Goal: Communication & Community: Ask a question

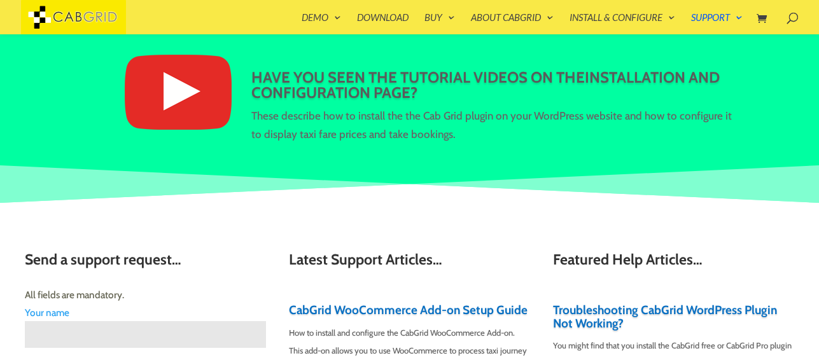
scroll to position [141, 0]
click at [182, 90] on img at bounding box center [178, 92] width 107 height 75
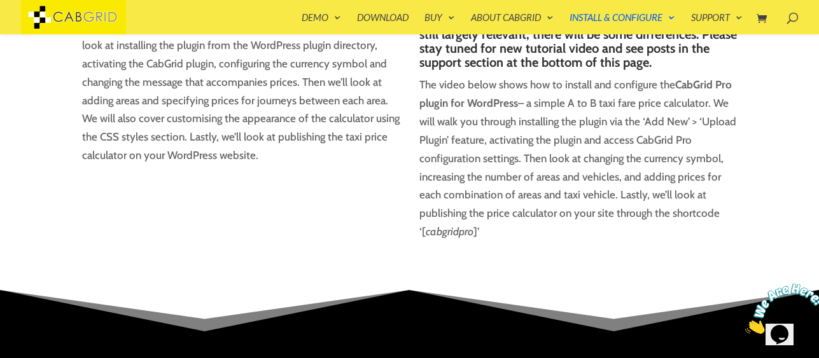
scroll to position [257, 0]
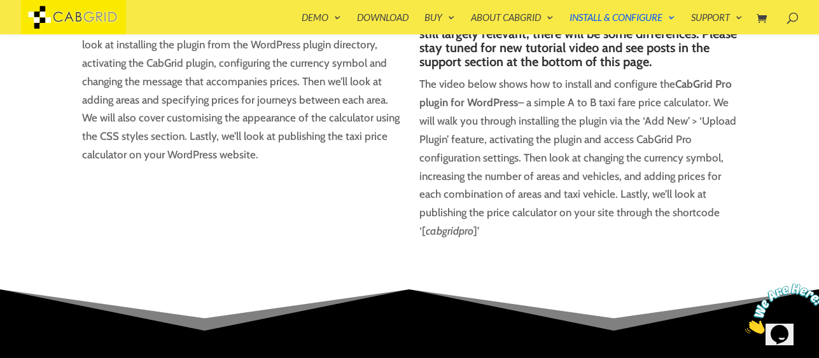
click at [783, 322] on img at bounding box center [784, 309] width 79 height 50
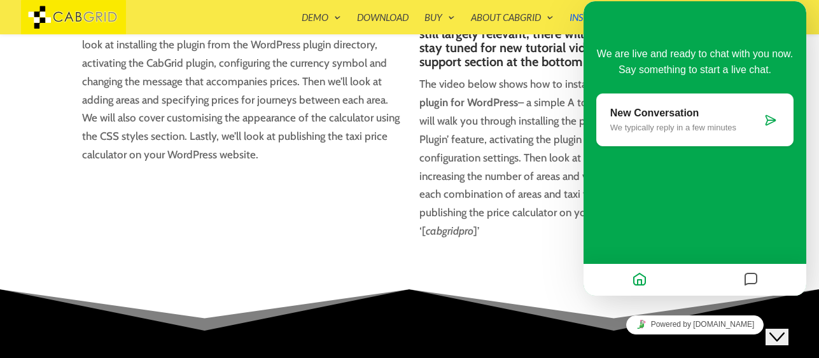
click at [769, 118] on icon at bounding box center [770, 120] width 13 height 13
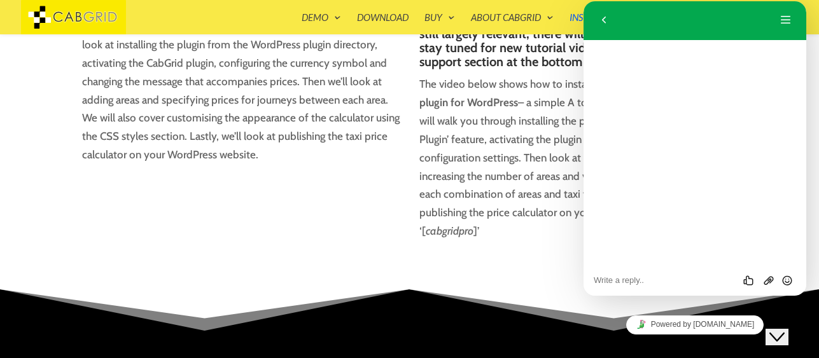
click at [653, 278] on textarea at bounding box center [695, 281] width 202 height 10
type textarea "Hi CabGrid support team"
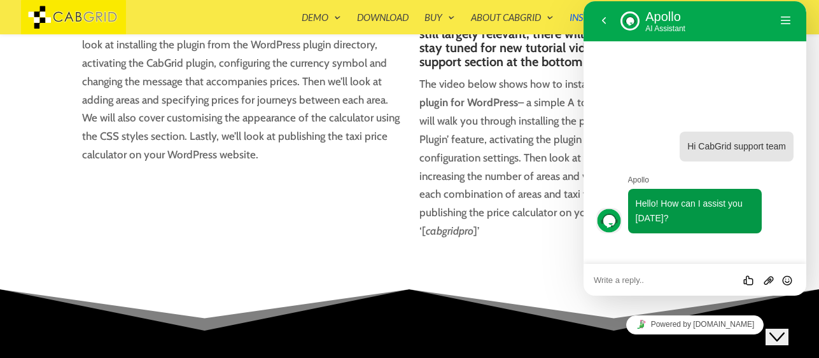
click at [666, 278] on textarea at bounding box center [695, 281] width 202 height 10
paste textarea "Cabgrid Pro Version 5.8"
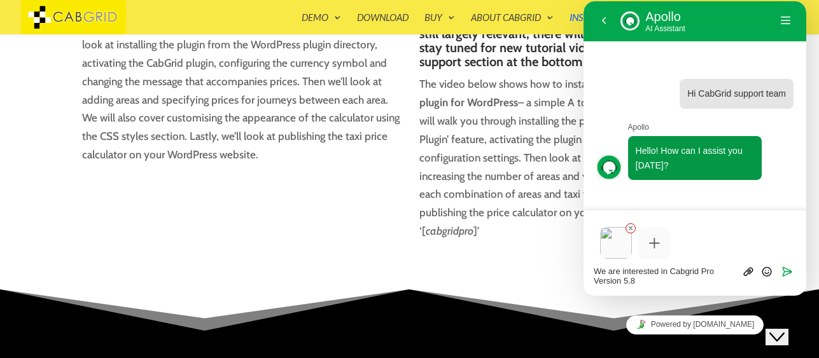
click at [649, 280] on textarea "We are interested in Cabgrid Pro Version 5.8" at bounding box center [695, 276] width 202 height 19
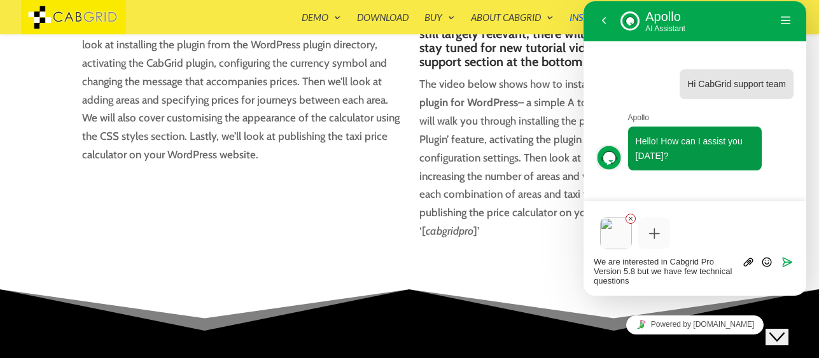
click at [643, 282] on textarea "We are interested in Cabgrid Pro Version 5.8 but we have few technical questions" at bounding box center [695, 271] width 202 height 29
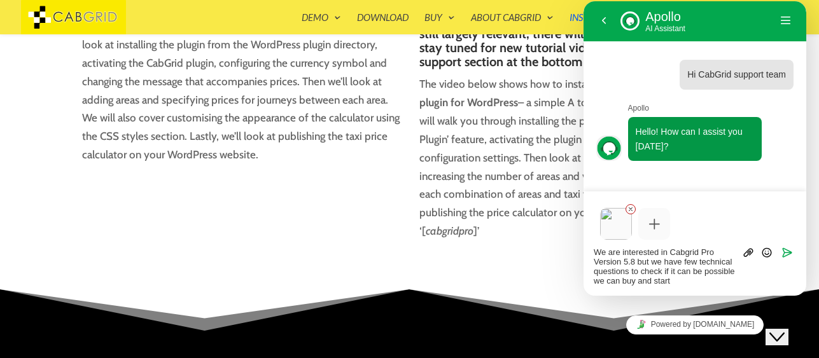
click at [672, 280] on textarea "We are interested in Cabgrid Pro Version 5.8 but we have few technical question…" at bounding box center [695, 267] width 202 height 38
click at [657, 283] on textarea "We are interested in Cabgrid Pro Version 5.8 but we have few technical question…" at bounding box center [695, 267] width 202 height 38
type textarea "We are interested in Cabgrid Pro Version 5.8 but we have few technical question…"
click at [789, 248] on icon "Send" at bounding box center [787, 252] width 11 height 11
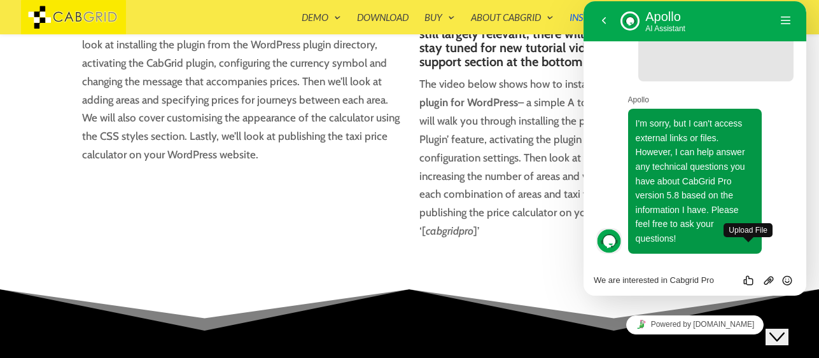
scroll to position [342, 0]
click at [659, 278] on textarea "We are interested in Cabgrid Pro Version 5.8 but we have few technical question…" at bounding box center [695, 281] width 202 height 10
type textarea "C"
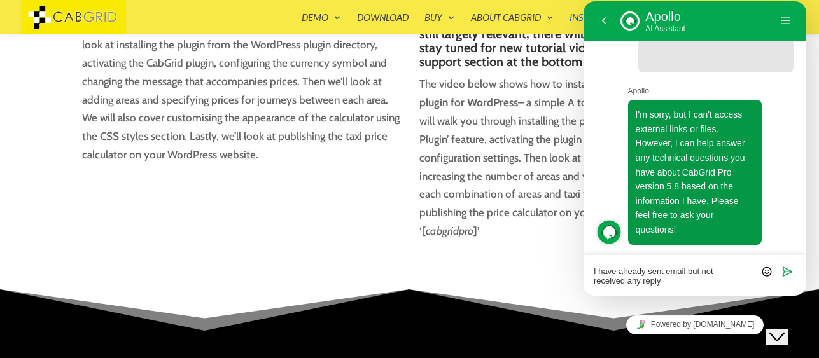
click at [662, 281] on textarea "I have already sent email but not received any reply" at bounding box center [695, 276] width 202 height 19
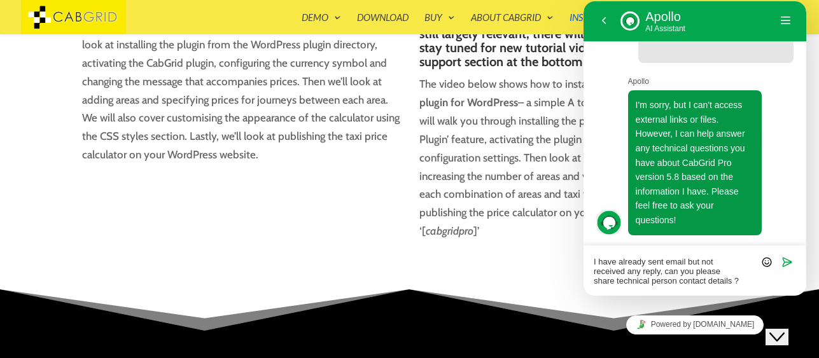
click at [661, 283] on textarea "I have already sent email but not received any reply, can you please share tech…" at bounding box center [695, 271] width 202 height 29
type textarea "I have already sent email but not received any reply, can you please share tech…"
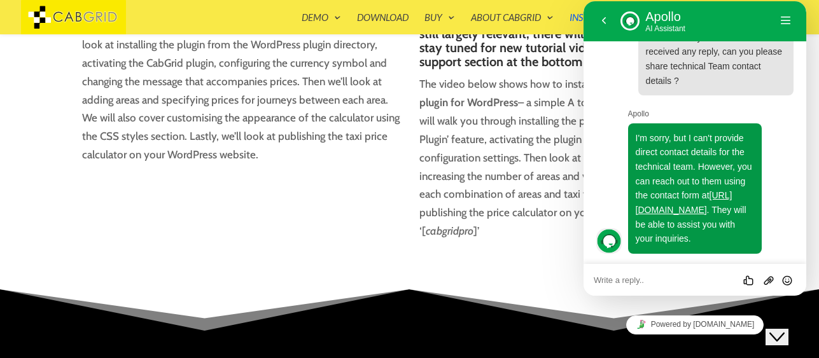
scroll to position [586, 0]
click at [702, 209] on link "https://cabgrid.com/support" at bounding box center [684, 202] width 97 height 25
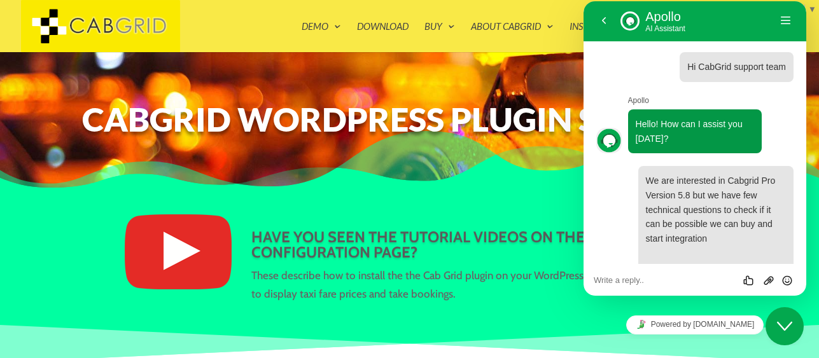
scroll to position [586, 0]
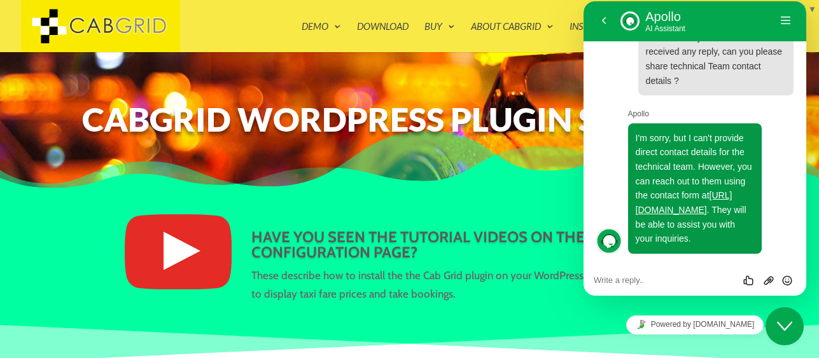
click at [435, 172] on div "CabGrid WordPress Plugin Support" at bounding box center [409, 123] width 819 height 143
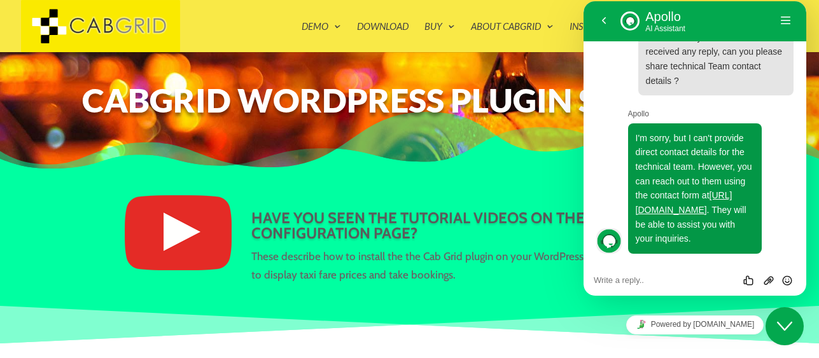
scroll to position [0, 0]
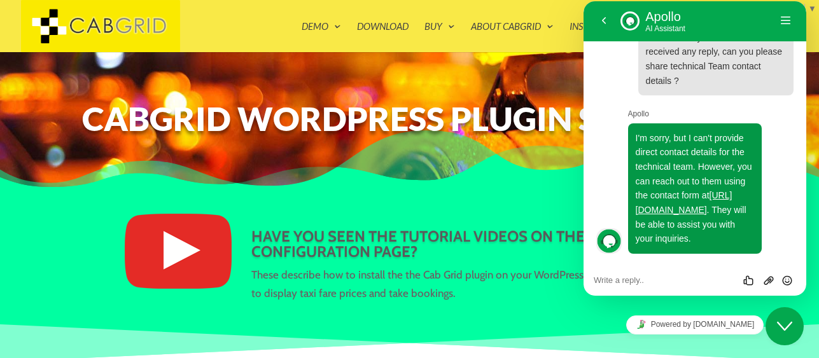
click at [617, 283] on textarea at bounding box center [695, 281] width 202 height 10
type textarea "Yes above link I have sent email with list of questions"
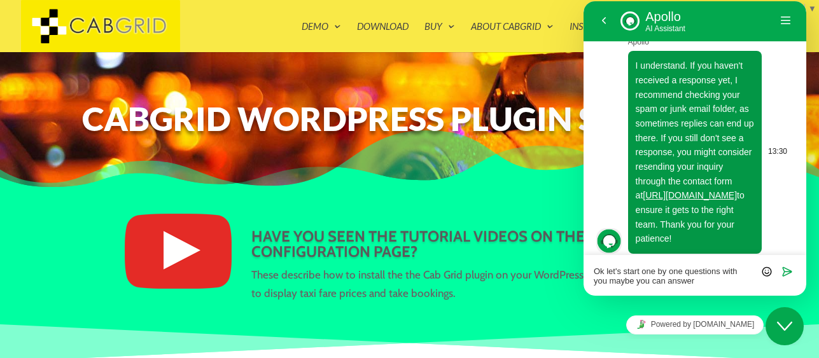
paste textarea "Cabgrid Pro Version 5.8"
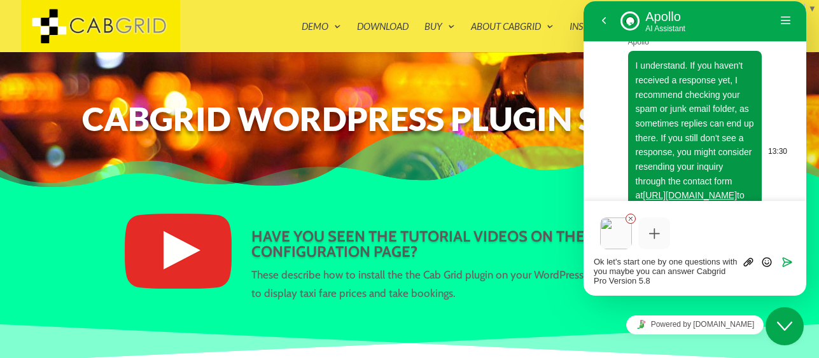
type textarea "Ok let's start one by one questions with you maybe you can answer"
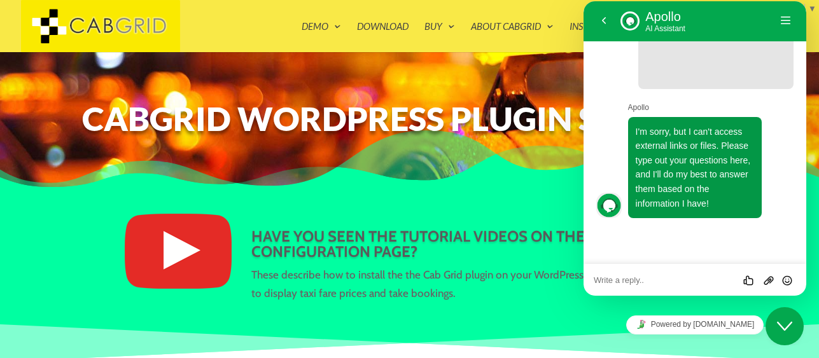
scroll to position [1228, 0]
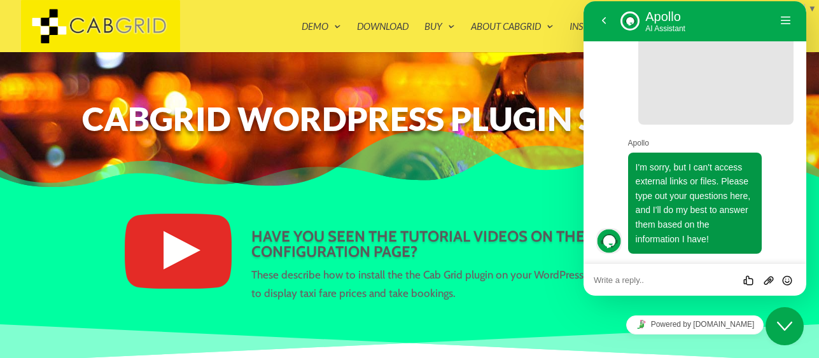
click at [682, 277] on textarea at bounding box center [695, 281] width 202 height 10
paste textarea "1. Is it possible to integrate SMS text messaging and Business WhatsApp?"
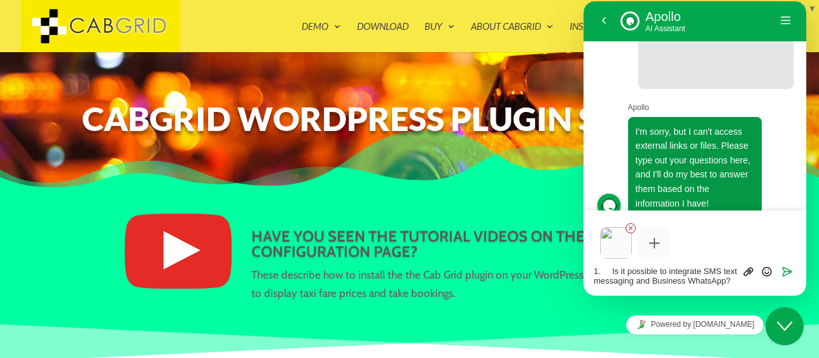
scroll to position [0, 0]
type textarea "1. Is it possible to integrate SMS text messaging and Business WhatsApp?"
click at [785, 270] on icon "Send" at bounding box center [787, 271] width 11 height 11
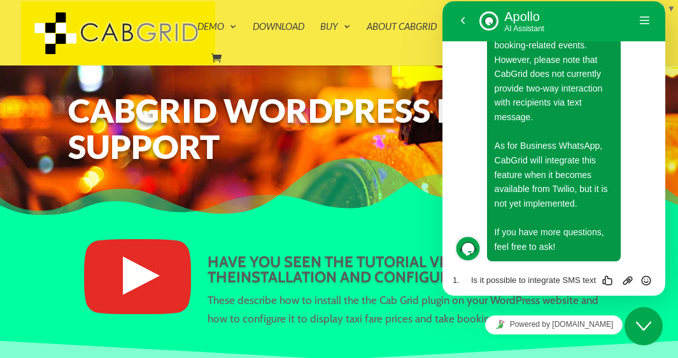
scroll to position [1799, 0]
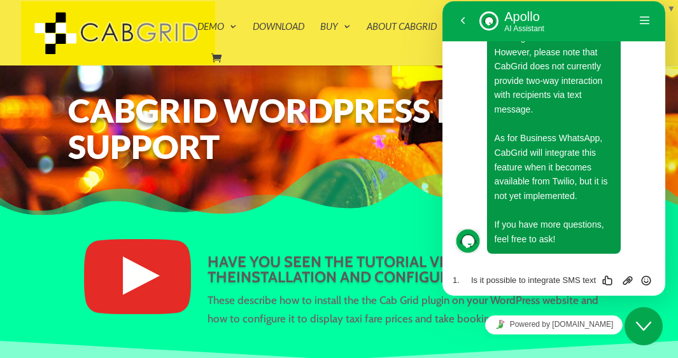
click at [461, 279] on textarea "1. Is it possible to integrate SMS text messaging and Business WhatsApp?" at bounding box center [554, 281] width 202 height 10
paste textarea "2. Are there specific features required to include the Google Maps API?"
type textarea "2. Are there specific features required to include the Google Maps API?"
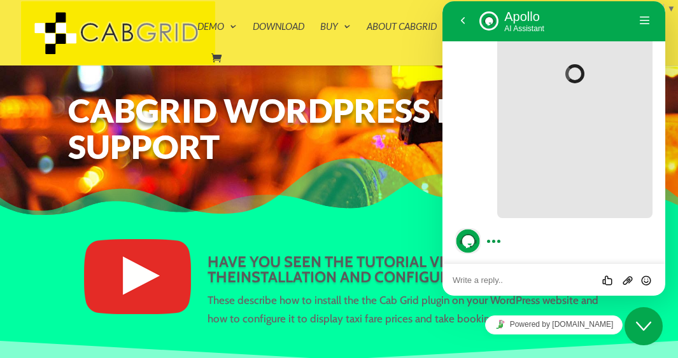
scroll to position [2076, 0]
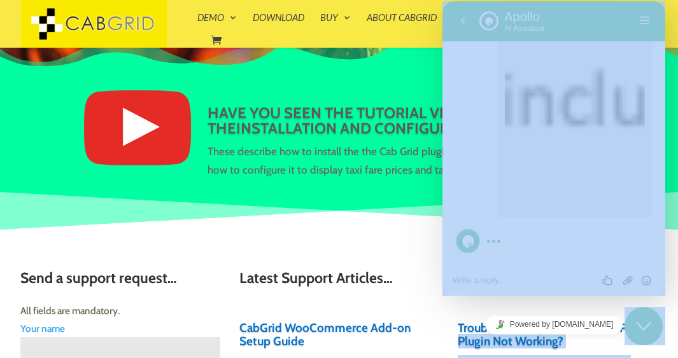
drag, startPoint x: 453, startPoint y: 296, endPoint x: 459, endPoint y: 360, distance: 64.6
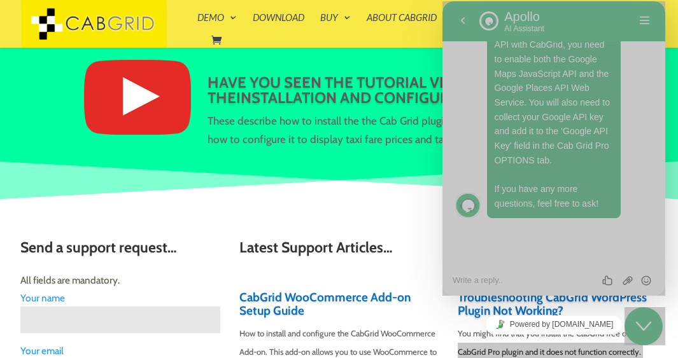
click at [556, 160] on p "Yes, to use the Google Maps API with CabGrid, you need to enable both the Googl…" at bounding box center [554, 117] width 119 height 187
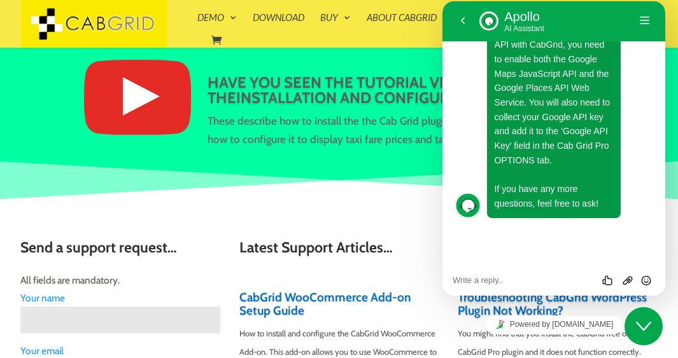
scroll to position [2270, 0]
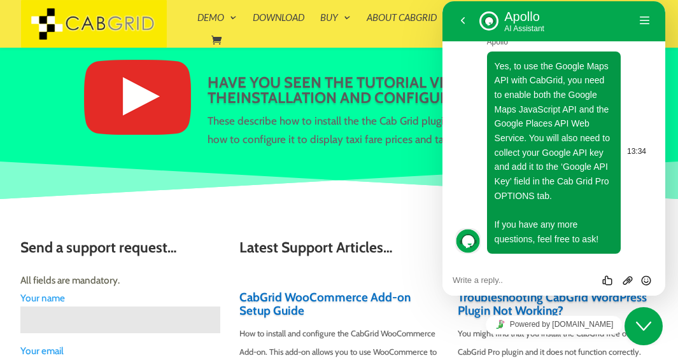
click at [487, 167] on div "Yes, to use the Google Maps API with CabGrid, you need to enable both the Googl…" at bounding box center [554, 153] width 134 height 202
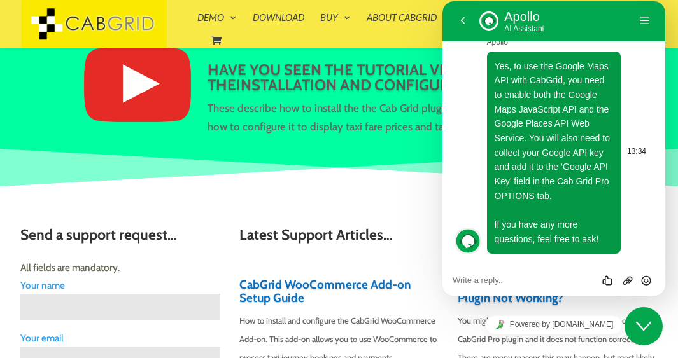
scroll to position [192, 0]
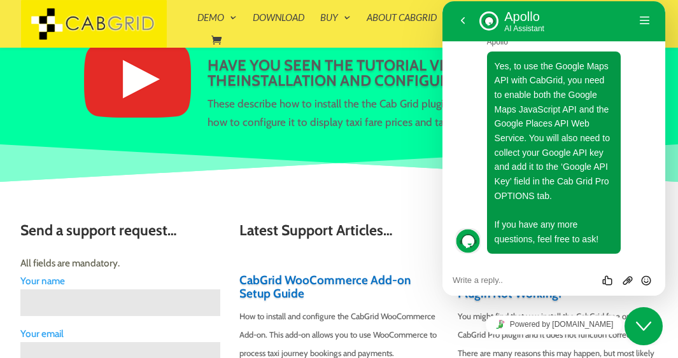
click at [483, 280] on textarea at bounding box center [554, 281] width 202 height 10
paste textarea "3. Regarding the Taxi Booking Management System we operate in multiple cities a…"
type textarea "3. Regarding the Taxi Booking Management System we operate in multiple cities a…"
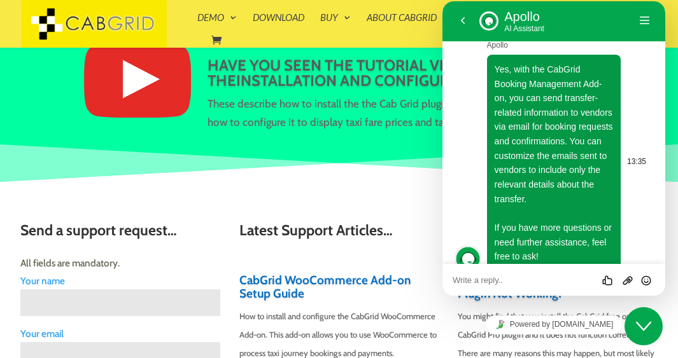
scroll to position [2885, 0]
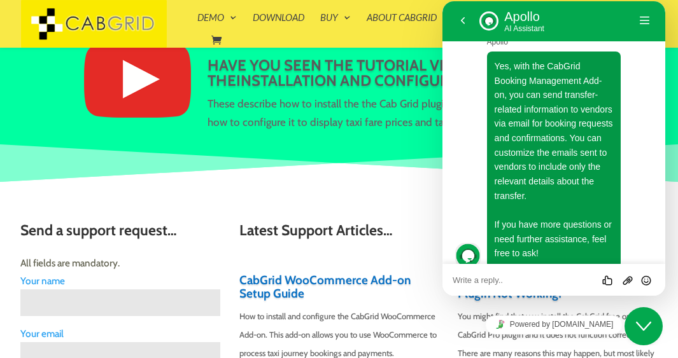
paste textarea "4. Can the "Avoid Timing Conflicts" feature be used to assign alternative vendo…"
type textarea "4. Can the "Avoid Timing Conflicts" feature be used to assign alternative vendo…"
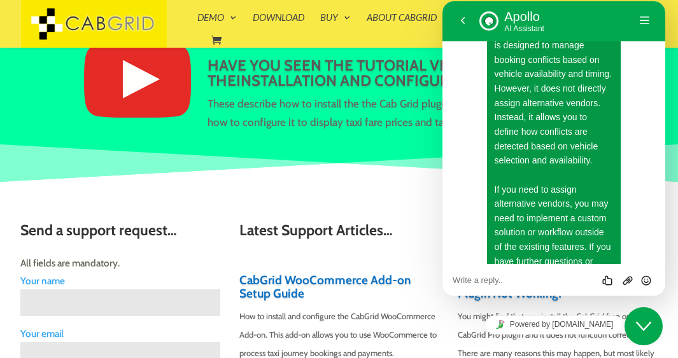
scroll to position [3471, 0]
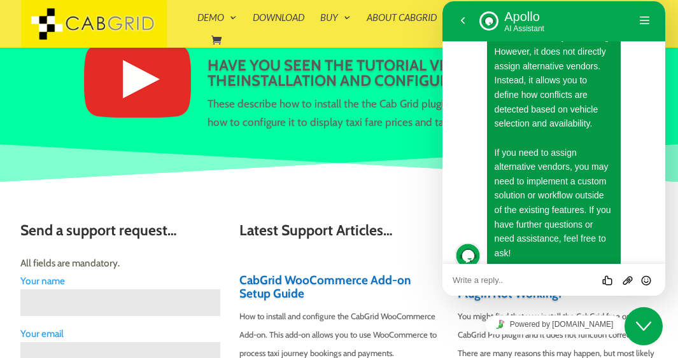
paste textarea "5. Regarding this video tutorial for transfers within the city and surrounding …"
type textarea "5. Regarding this video tutorial for transfers within the city and surrounding …"
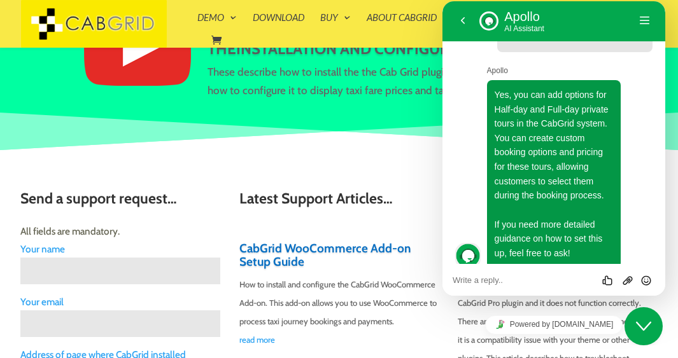
scroll to position [221, 0]
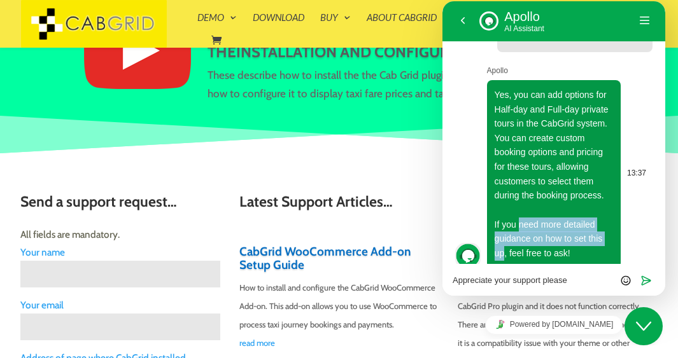
drag, startPoint x: 520, startPoint y: 211, endPoint x: 503, endPoint y: 244, distance: 36.4
click at [503, 244] on span "Yes, you can add options for Half-day and Full-day private tours in the CabGrid…" at bounding box center [552, 174] width 114 height 169
copy span "need more detailed guidance on how to set this up"
click at [569, 279] on textarea "Appreciate your support please" at bounding box center [554, 281] width 202 height 10
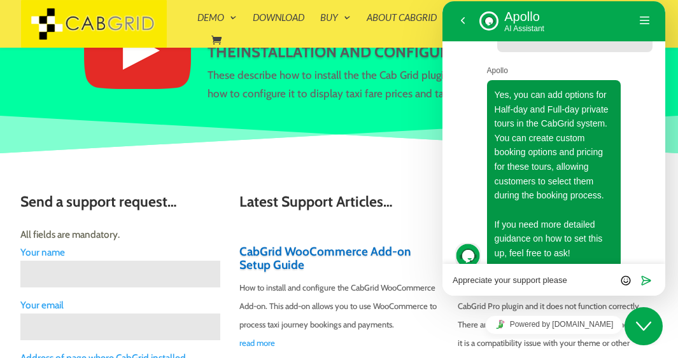
paste textarea "need more detailed guidance on how to set this up"
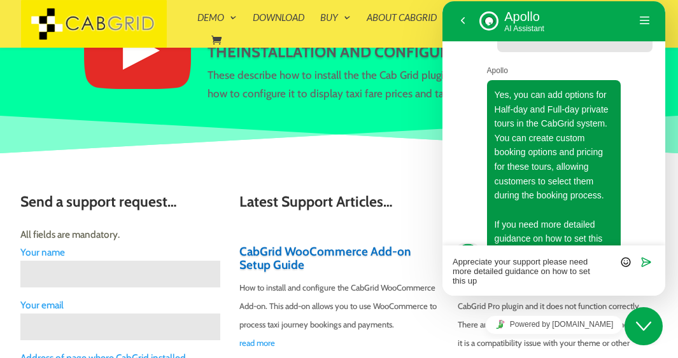
scroll to position [3989, 0]
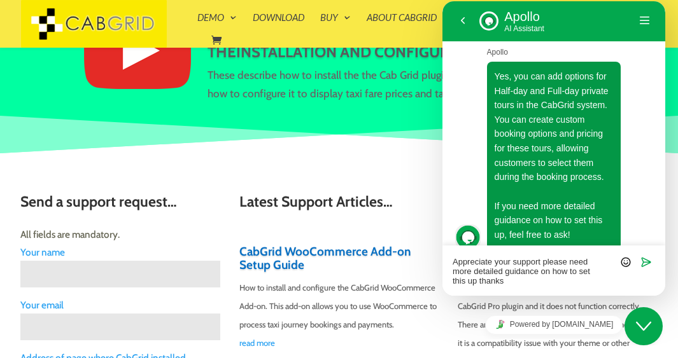
type textarea "Appreciate your support please need more detailed guidance on how to set this u…"
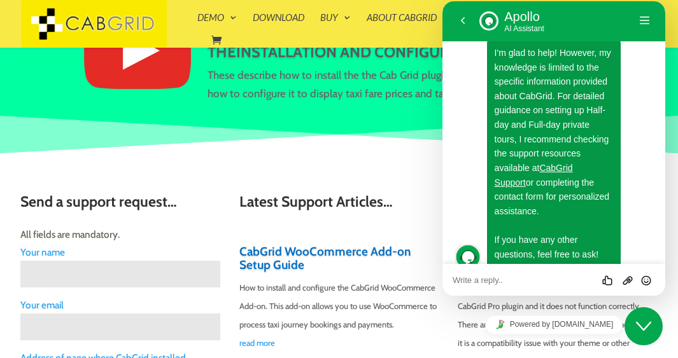
scroll to position [4301, 0]
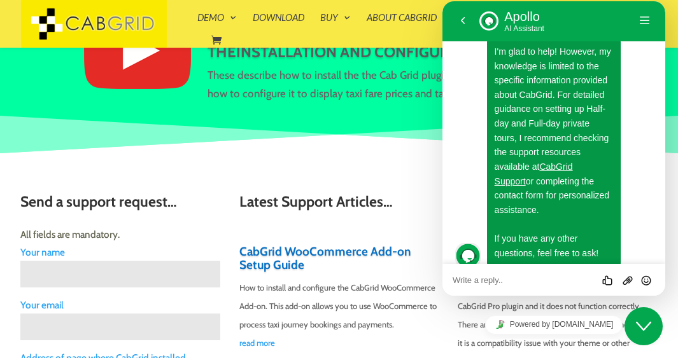
click at [493, 283] on textarea at bounding box center [554, 281] width 202 height 10
paste textarea "need more detailed guidance on how to set this up"
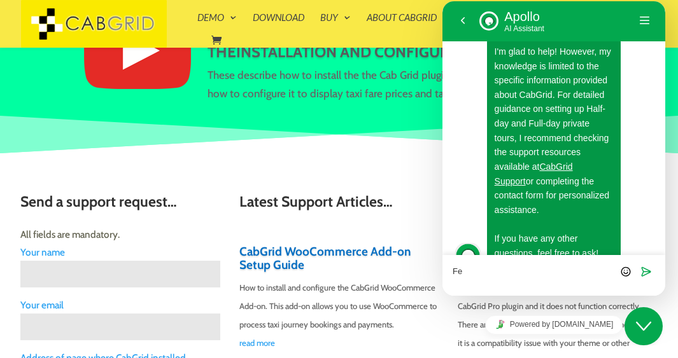
type textarea "F"
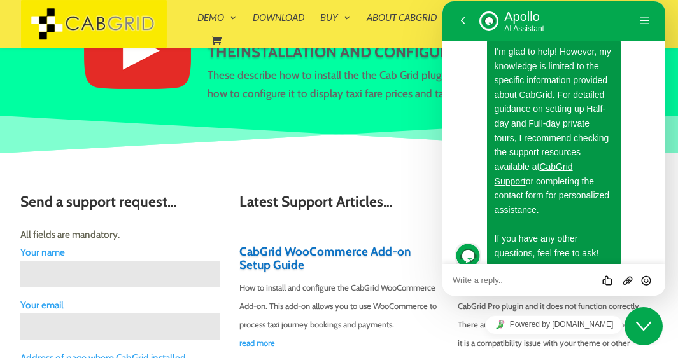
paste textarea "6. The Minibus and Coach request form you asked about was created by us based o…"
type textarea "6. The Minibus and Coach request form you asked about was created by us based o…"
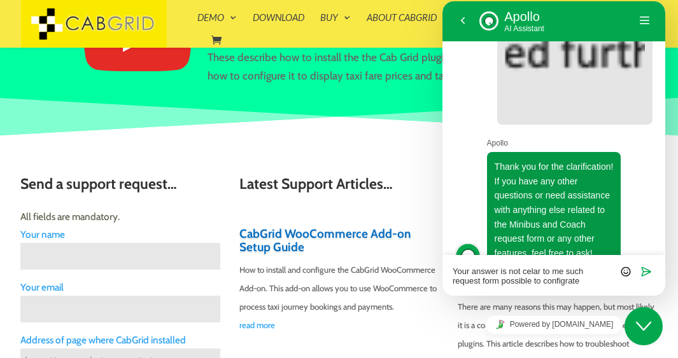
click at [533, 273] on textarea "Your answer is not celar to me such request form possible to configrate" at bounding box center [554, 276] width 202 height 19
click at [556, 283] on textarea "Your answer is not clear to me such request form possible to configrate" at bounding box center [554, 276] width 202 height 19
click at [572, 281] on textarea "Your answer is not clear to me such request form possible to configurate ?" at bounding box center [554, 276] width 202 height 19
type textarea "Your answer is not clear to me such request form possible to integrate ?"
click at [647, 270] on icon "Send" at bounding box center [645, 271] width 11 height 11
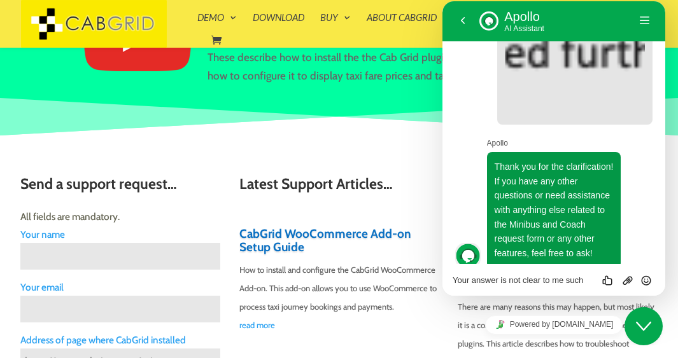
scroll to position [4821, 0]
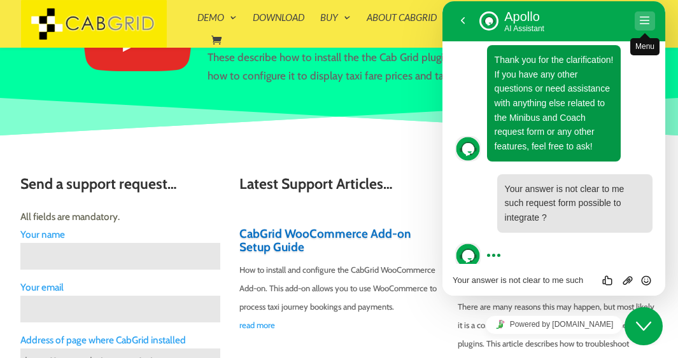
click at [646, 20] on button "Menu" at bounding box center [645, 20] width 20 height 19
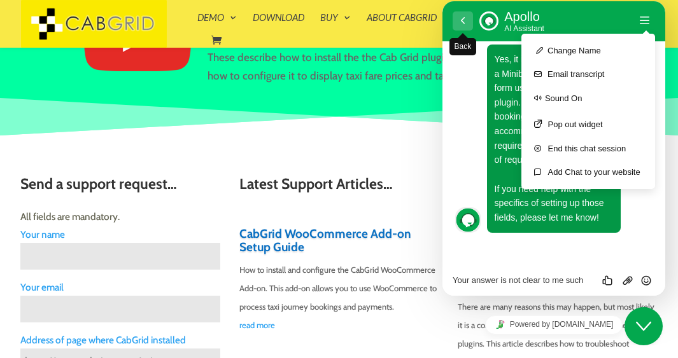
scroll to position [5001, 0]
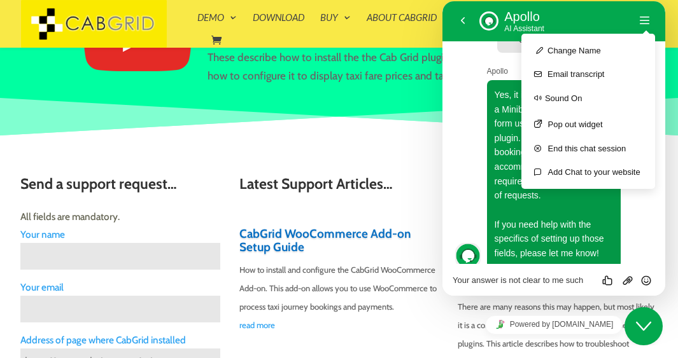
click at [647, 239] on div "Yes, it is possible to integrate a Minibus and Coach request form using the Cab…" at bounding box center [567, 174] width 172 height 188
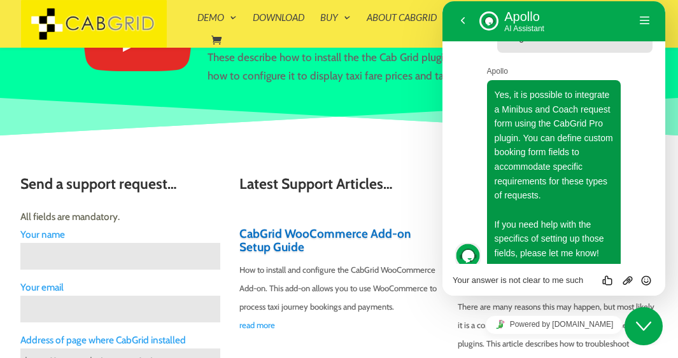
click at [474, 281] on textarea "Your answer is not clear to me such request form possible to integrate ?" at bounding box center [554, 281] width 202 height 10
paste textarea "7. On the UI side, here are some technical questions: o Can we customize each p…"
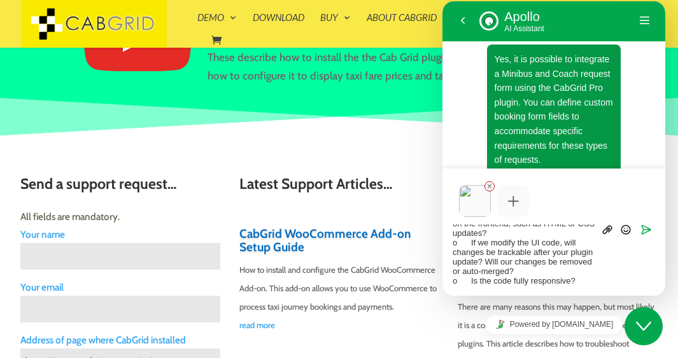
scroll to position [63, 0]
type textarea "7. On the UI side, here are some technical questions: o Can we customize each p…"
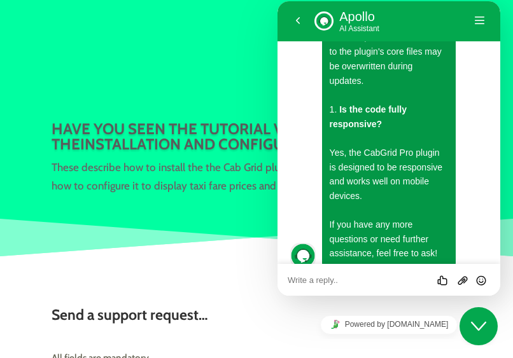
scroll to position [253, 0]
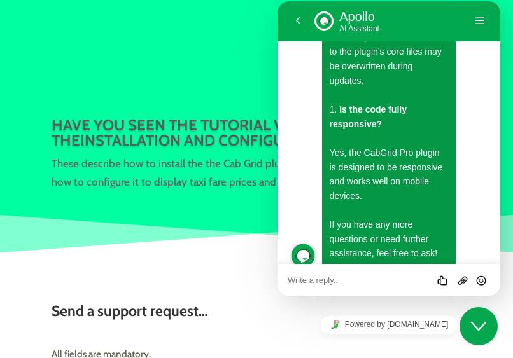
paste textarea "8. Is there any specific features there to add other payment gatway in the plug…"
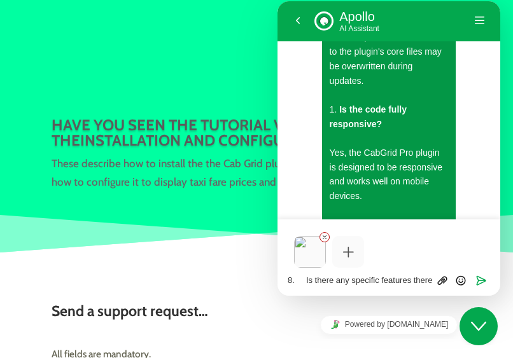
scroll to position [0, 0]
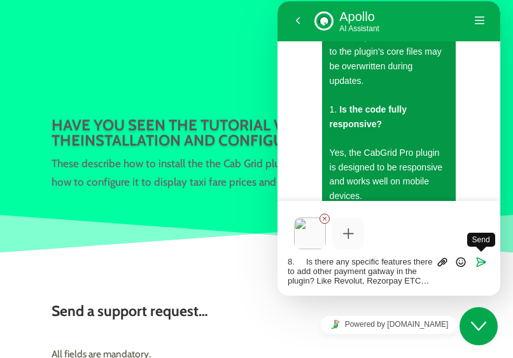
type textarea "8. Is there any specific features there to add other payment gatway in the plug…"
click at [481, 262] on icon "Send" at bounding box center [480, 261] width 11 height 11
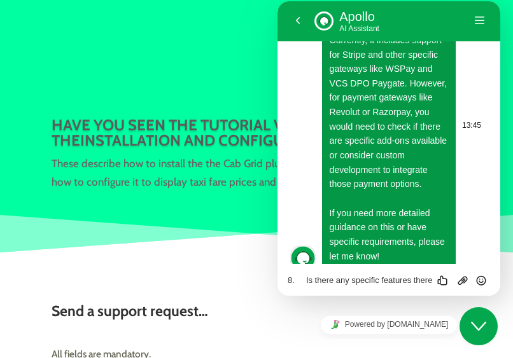
scroll to position [6733, 0]
click at [346, 279] on textarea "8. Is there any specific features there to add other payment gatway in the plug…" at bounding box center [389, 281] width 202 height 10
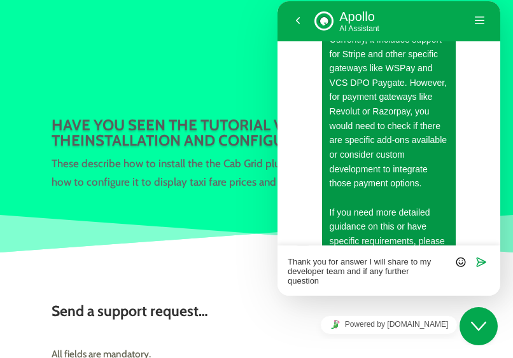
scroll to position [0, 0]
type textarea "Thank you for answer I will share to my developer team and if any further quest…"
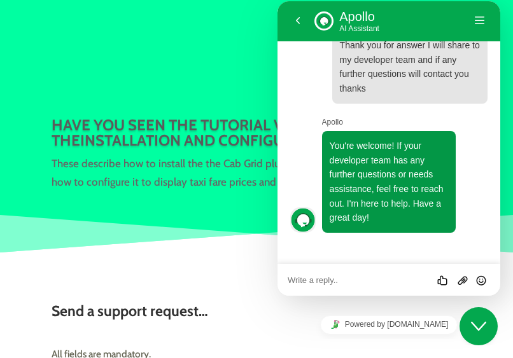
scroll to position [6950, 0]
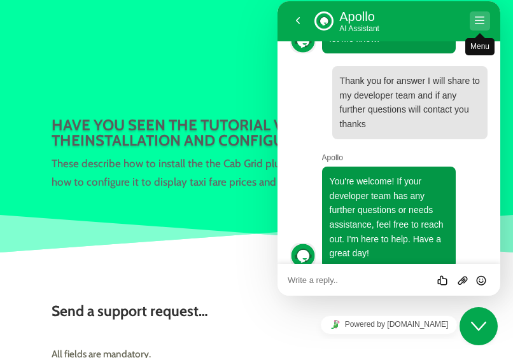
click at [481, 18] on button "Menu" at bounding box center [480, 20] width 20 height 19
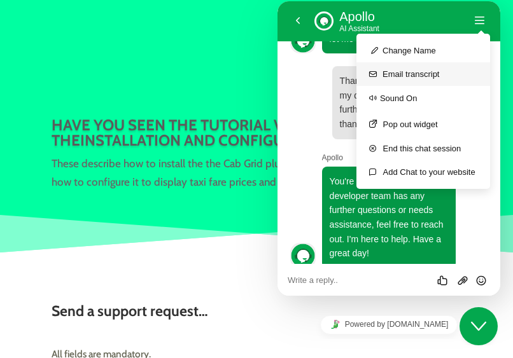
click at [433, 76] on button "Email transcript" at bounding box center [423, 74] width 134 height 24
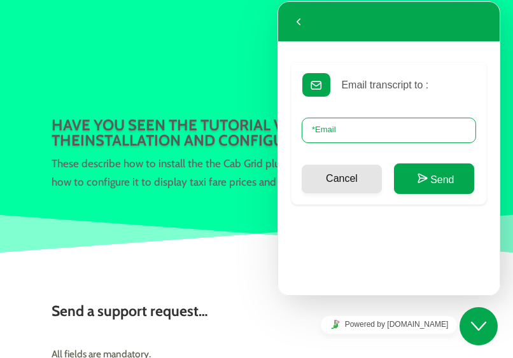
click at [365, 133] on input "* Email" at bounding box center [389, 130] width 174 height 25
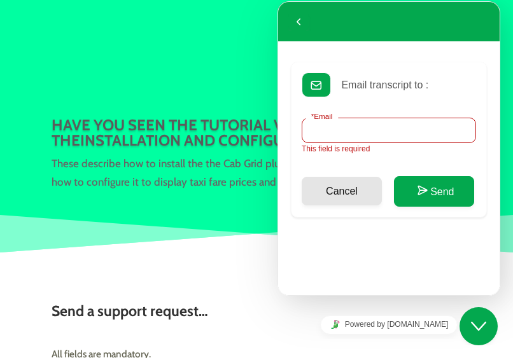
paste input "shailesh.patelcz@gmail.com"
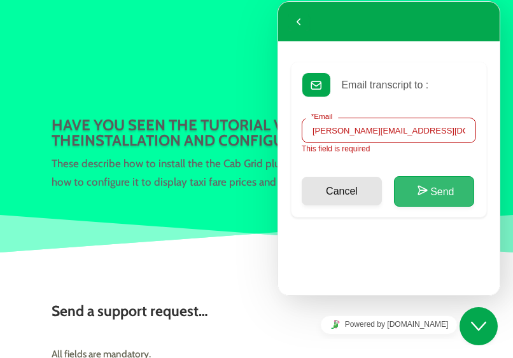
type input "shailesh.patelcz@gmail.com"
click at [433, 188] on button "Send" at bounding box center [434, 191] width 80 height 31
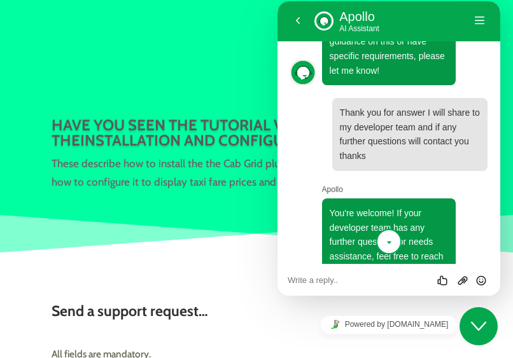
click at [389, 241] on icon "scroll to bottom" at bounding box center [389, 242] width 10 height 25
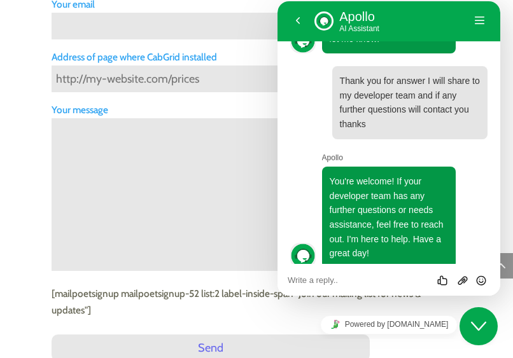
scroll to position [674, 0]
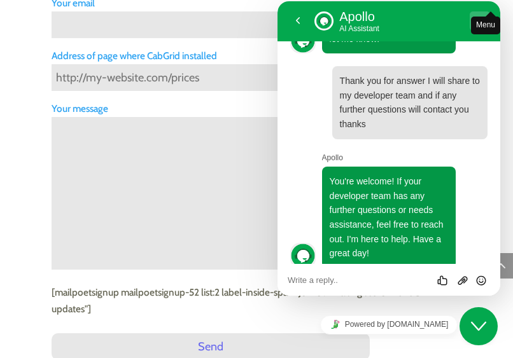
click at [484, 20] on div "Back Apollo Apollo AI Assistant Menu" at bounding box center [388, 21] width 223 height 41
click at [483, 20] on button "Menu" at bounding box center [480, 20] width 20 height 19
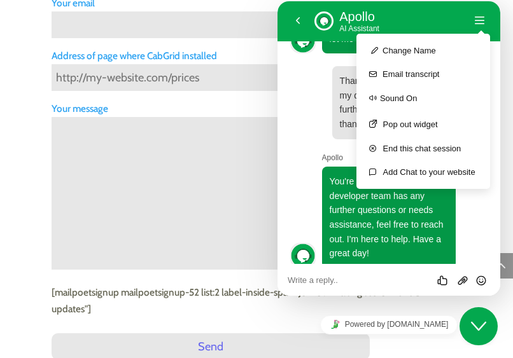
click at [404, 281] on textarea at bounding box center [389, 281] width 202 height 10
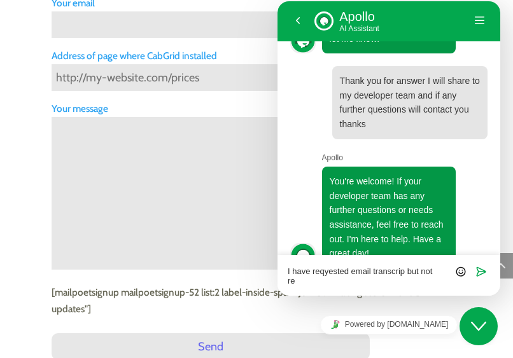
scroll to position [0, 0]
type textarea "I have requested email transcript but not received email"
click at [480, 272] on icon "Send" at bounding box center [480, 271] width 11 height 11
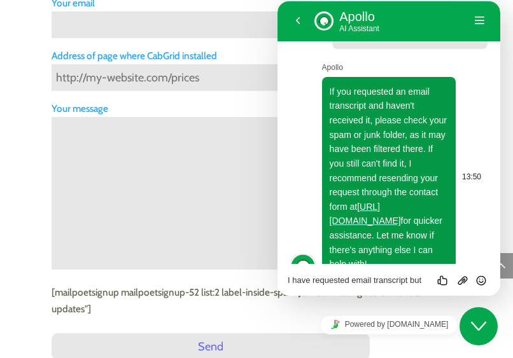
scroll to position [7221, 0]
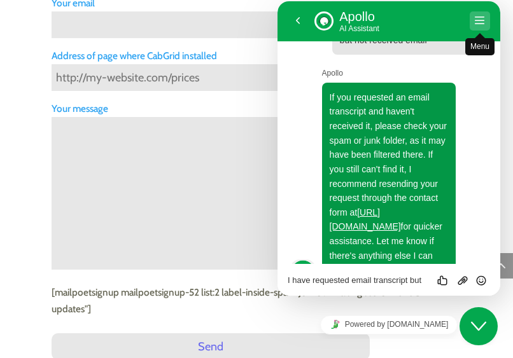
click at [482, 22] on button "Menu" at bounding box center [480, 20] width 20 height 19
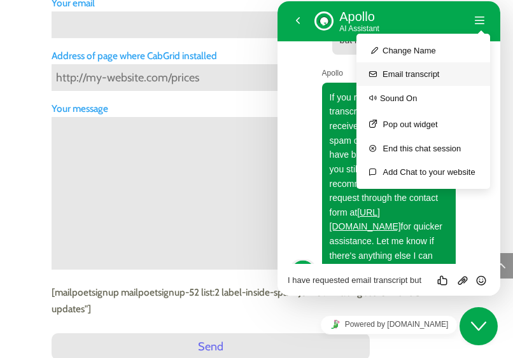
click at [444, 71] on button "Email transcript" at bounding box center [423, 74] width 134 height 24
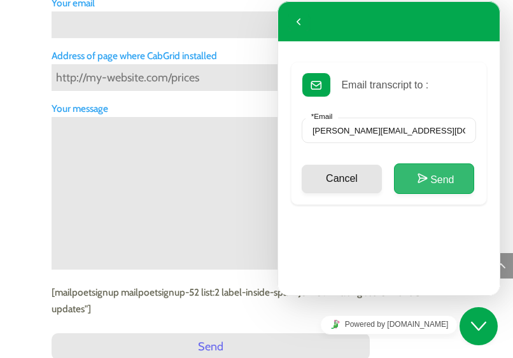
click at [438, 178] on button "Send" at bounding box center [434, 179] width 80 height 31
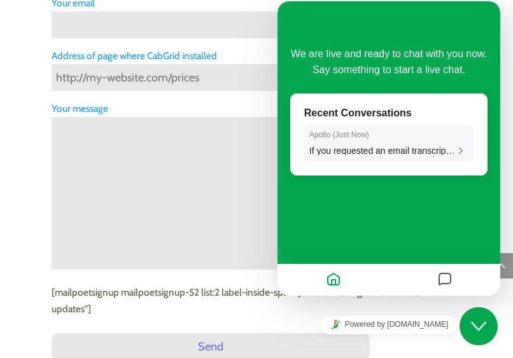
click at [460, 150] on icon at bounding box center [460, 150] width 11 height 11
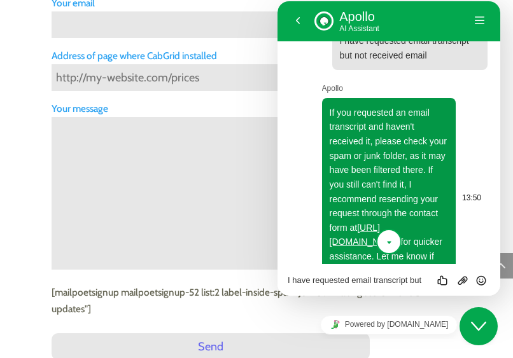
click at [482, 158] on div "If you requested an email transcript and haven't received it, please check your…" at bounding box center [402, 199] width 172 height 202
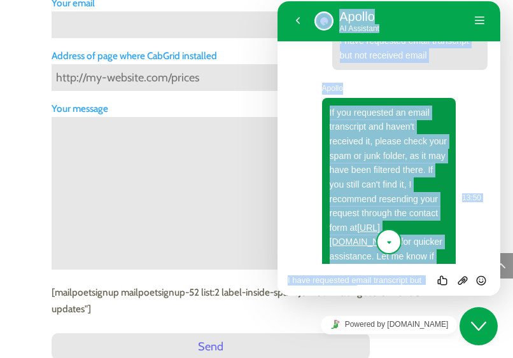
copy div "Back Apollo Apollo AI Assistant Menu Back Rate this chat Upload File Insert emo…"
